Goal: Navigation & Orientation: Find specific page/section

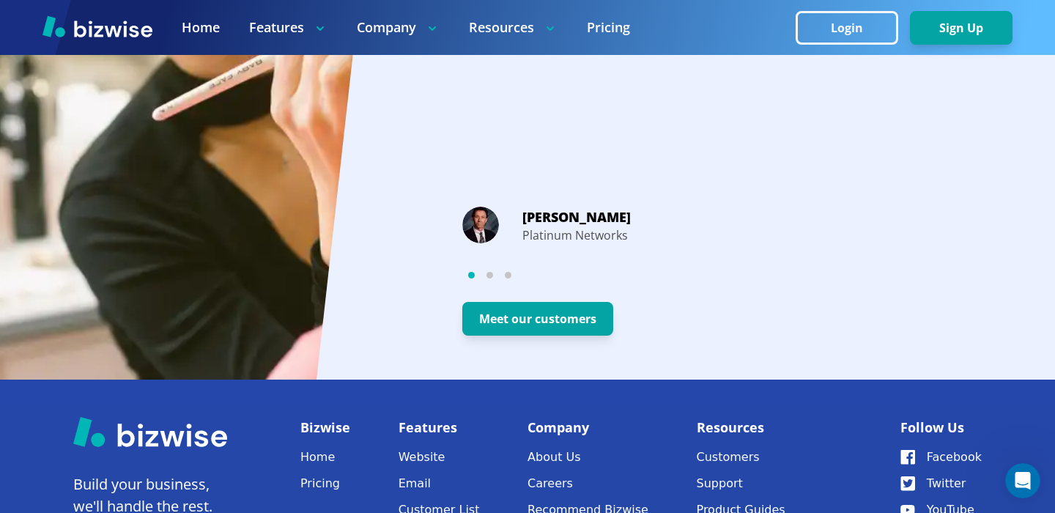
scroll to position [3014, 0]
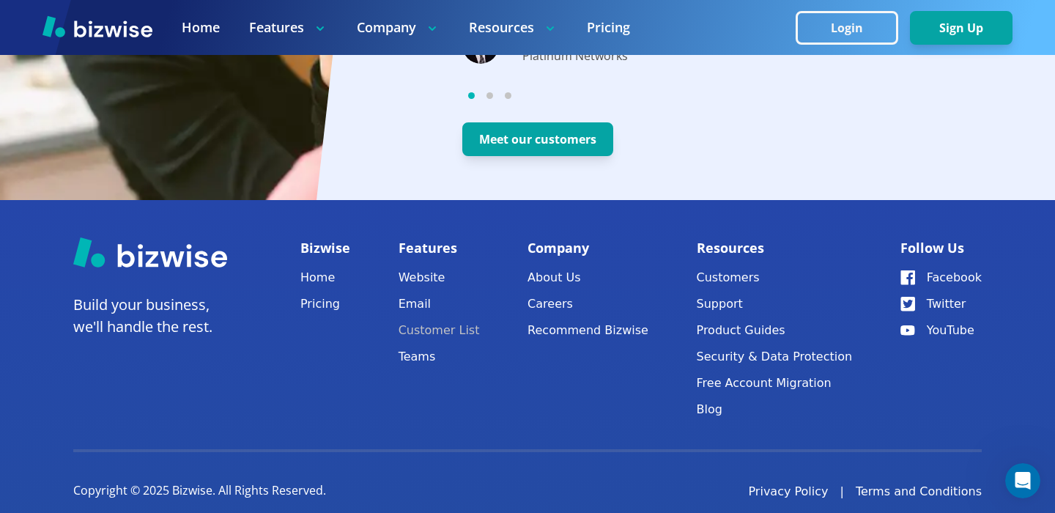
click at [465, 320] on link "Customer List" at bounding box center [439, 330] width 81 height 21
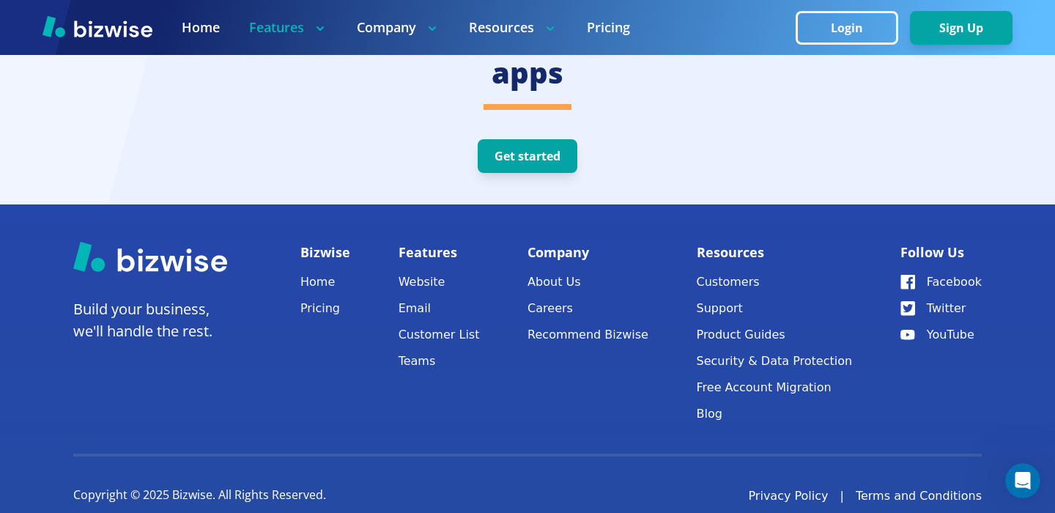
scroll to position [4324, 0]
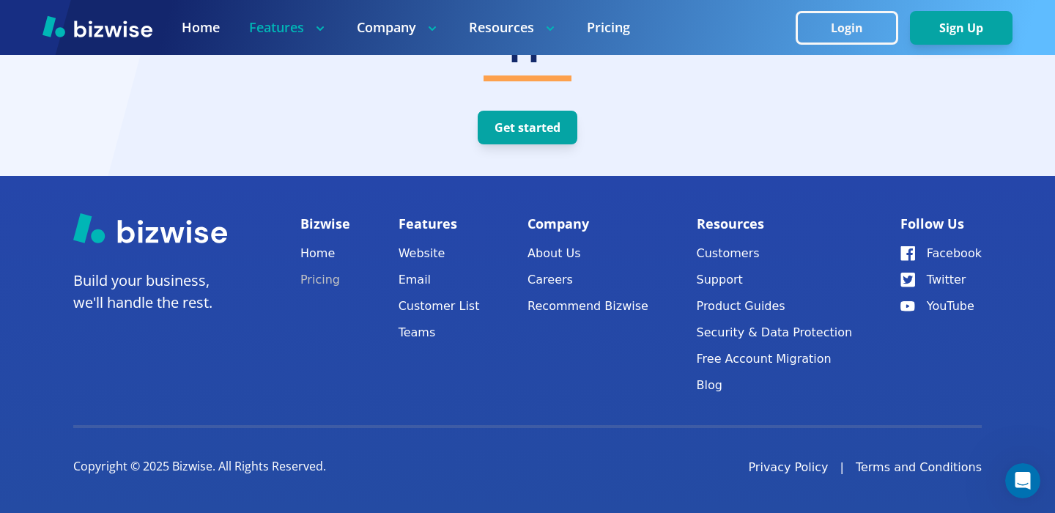
click at [319, 283] on link "Pricing" at bounding box center [325, 280] width 50 height 21
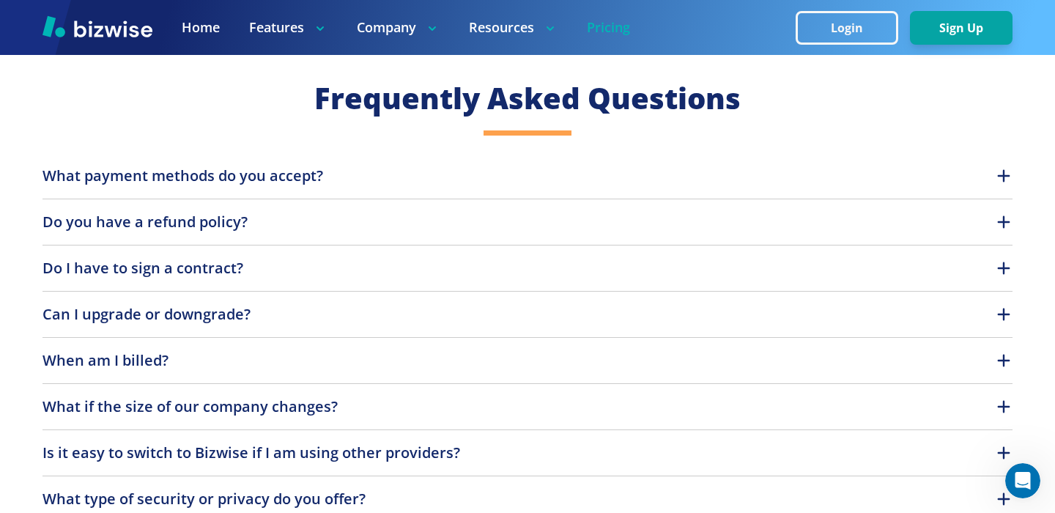
scroll to position [1236, 0]
click at [359, 180] on button "What payment methods do you accept?" at bounding box center [527, 175] width 971 height 22
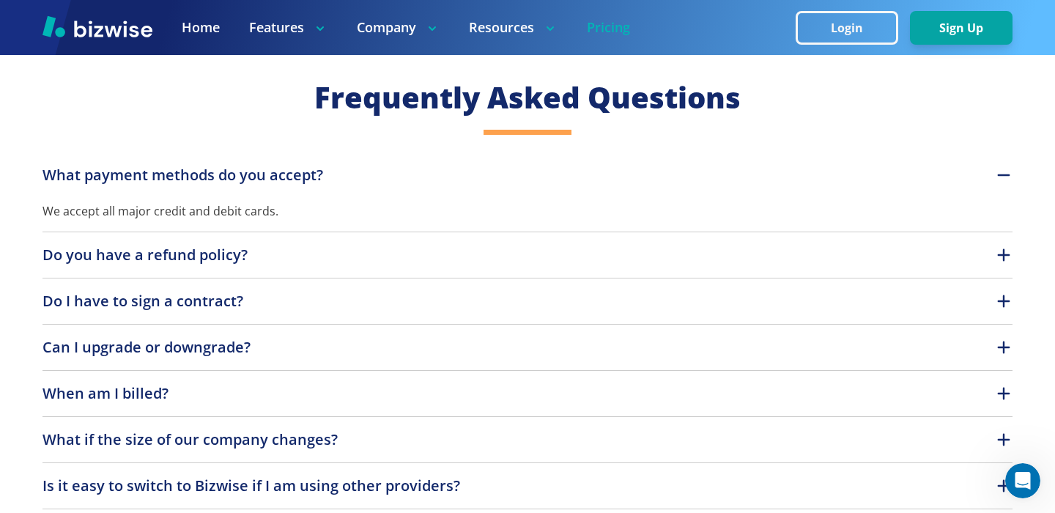
click at [359, 180] on button "What payment methods do you accept?" at bounding box center [527, 175] width 971 height 22
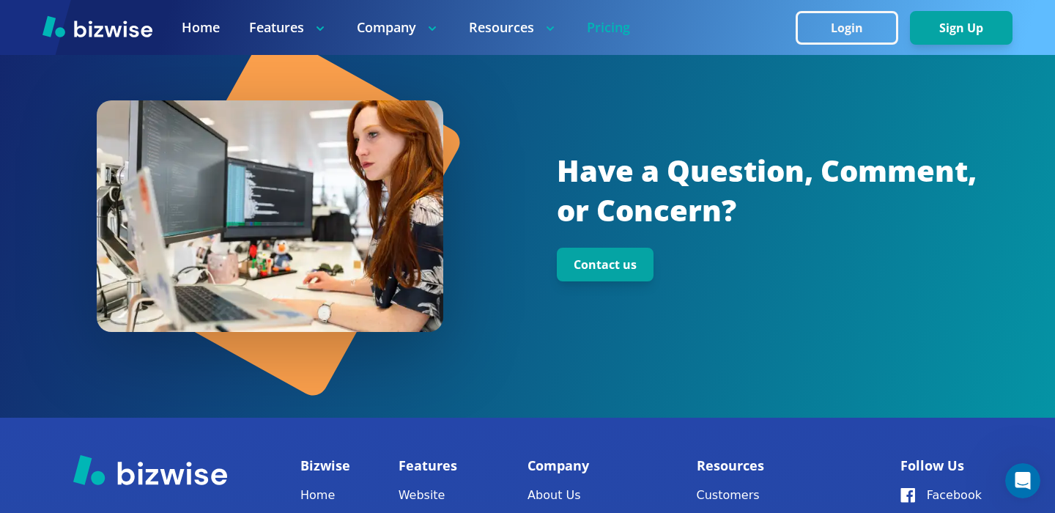
scroll to position [2029, 0]
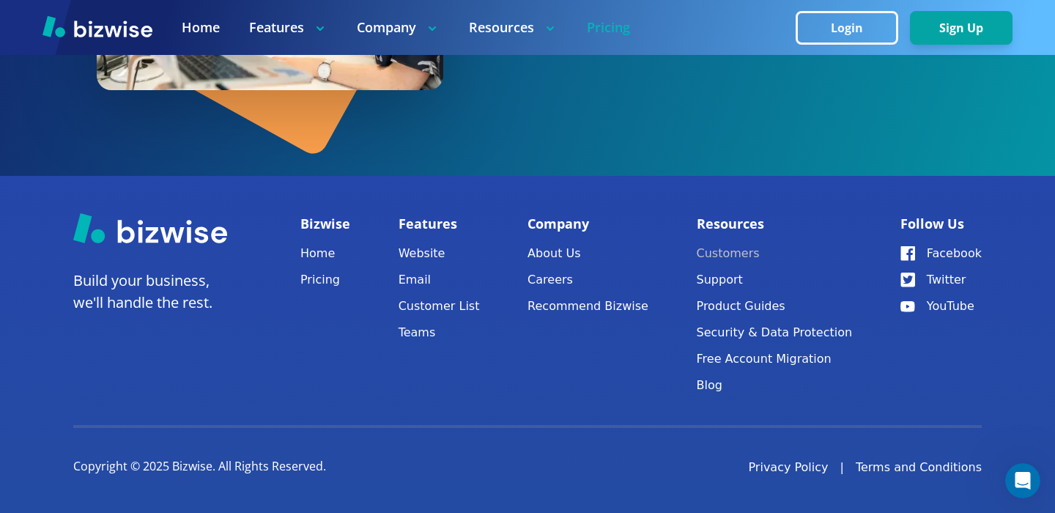
click at [725, 263] on link "Customers" at bounding box center [775, 253] width 156 height 21
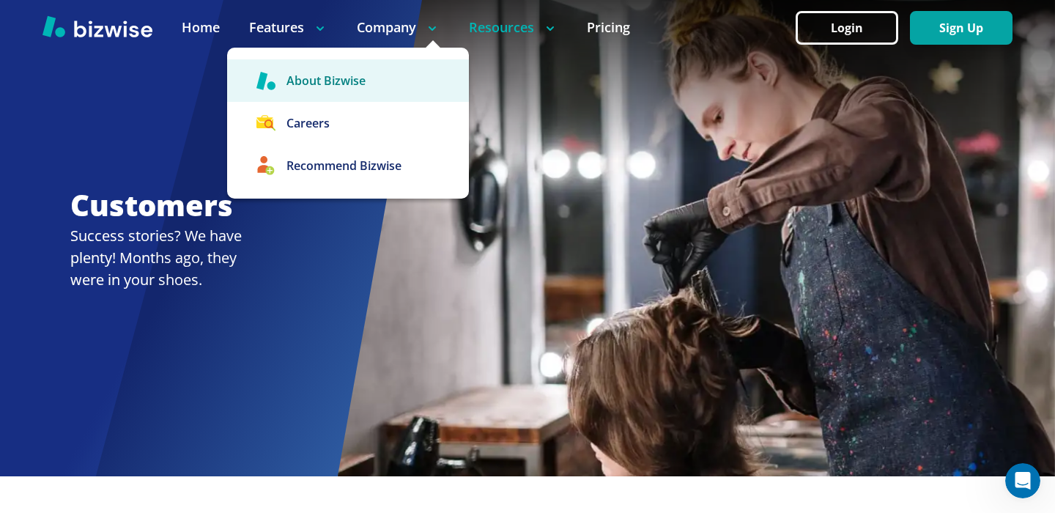
click at [329, 89] on link "About Bizwise" at bounding box center [348, 80] width 242 height 42
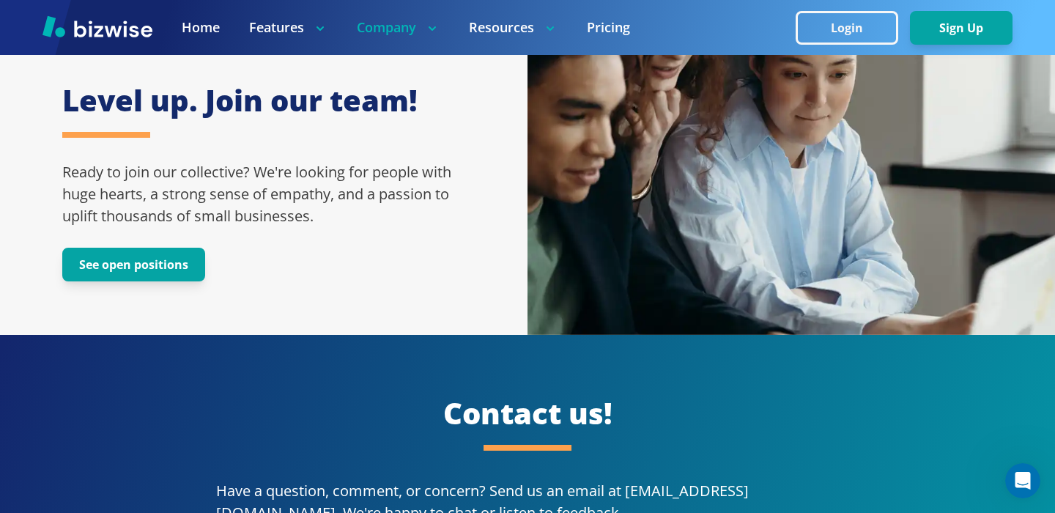
scroll to position [2370, 0]
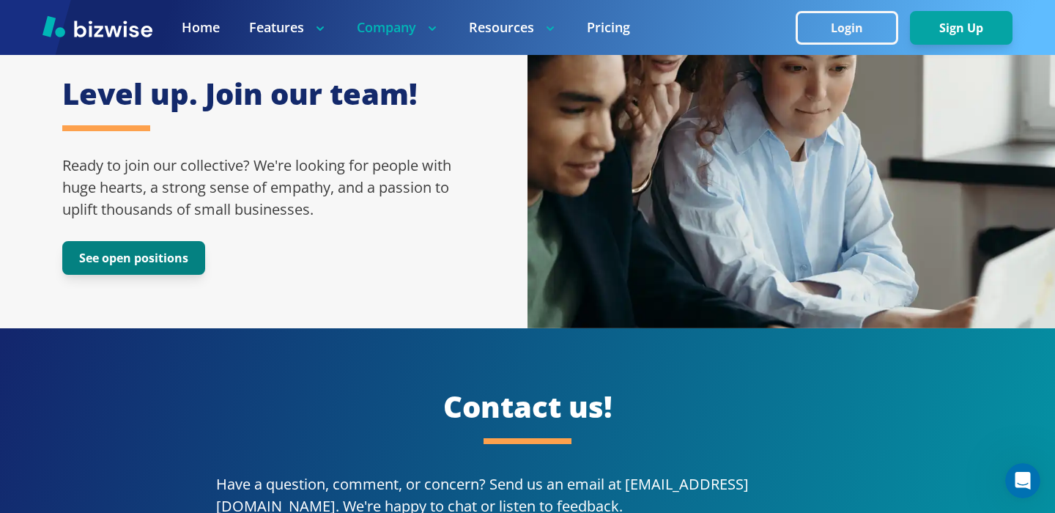
click at [147, 245] on button "See open positions" at bounding box center [133, 258] width 143 height 34
